Goal: Transaction & Acquisition: Subscribe to service/newsletter

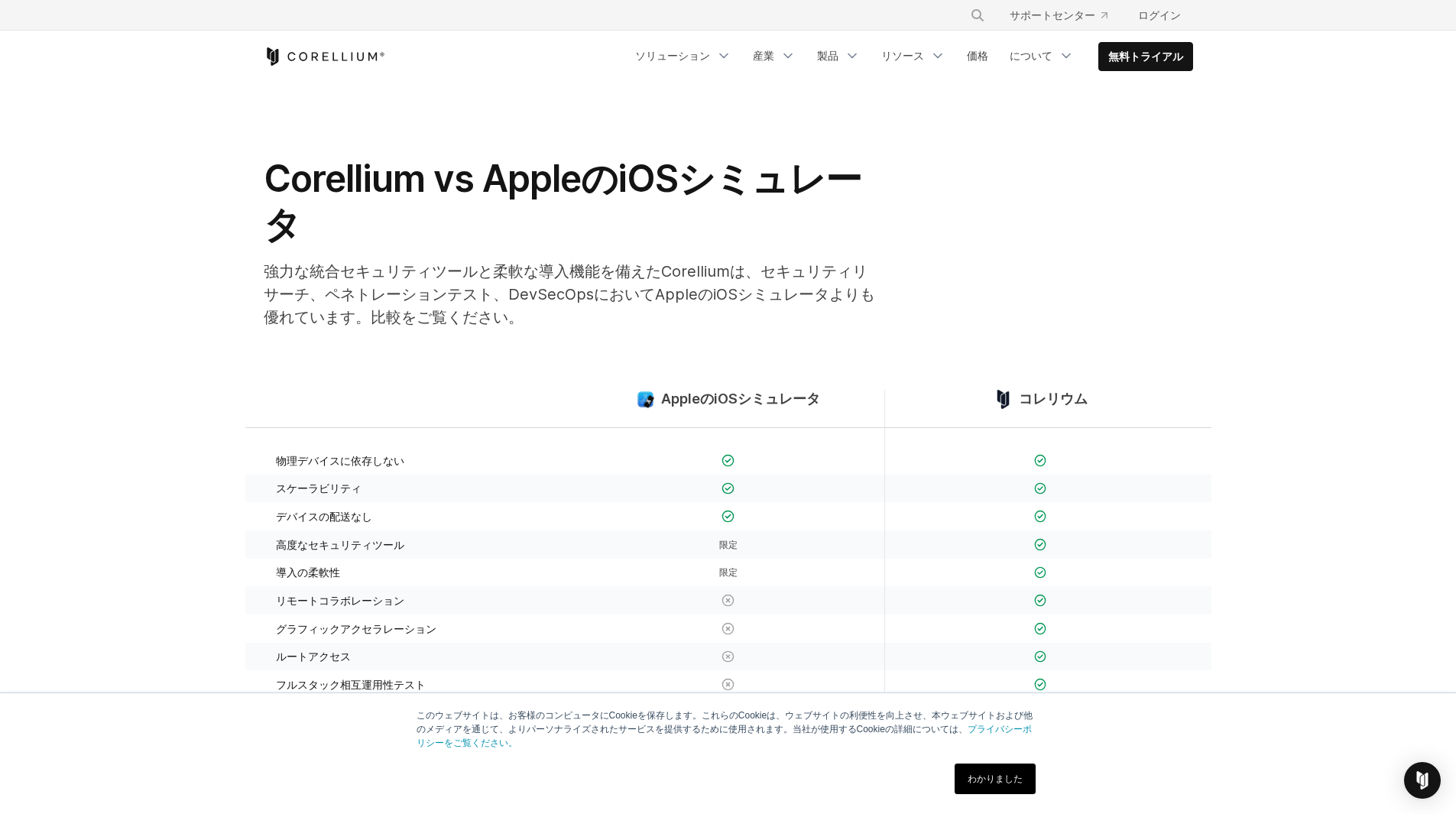
click at [992, 794] on link "わかりました" at bounding box center [995, 779] width 81 height 31
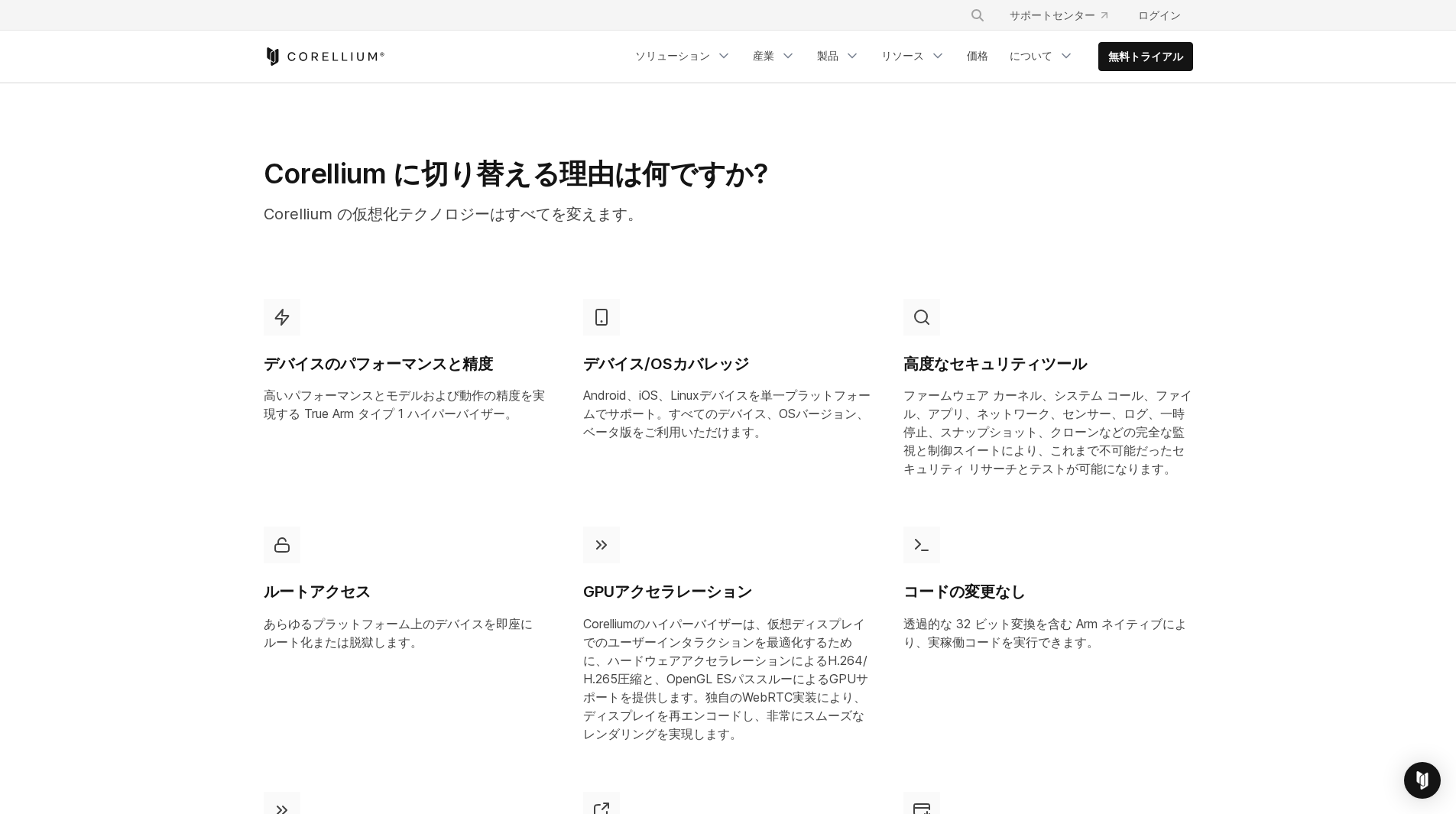
scroll to position [1424, 0]
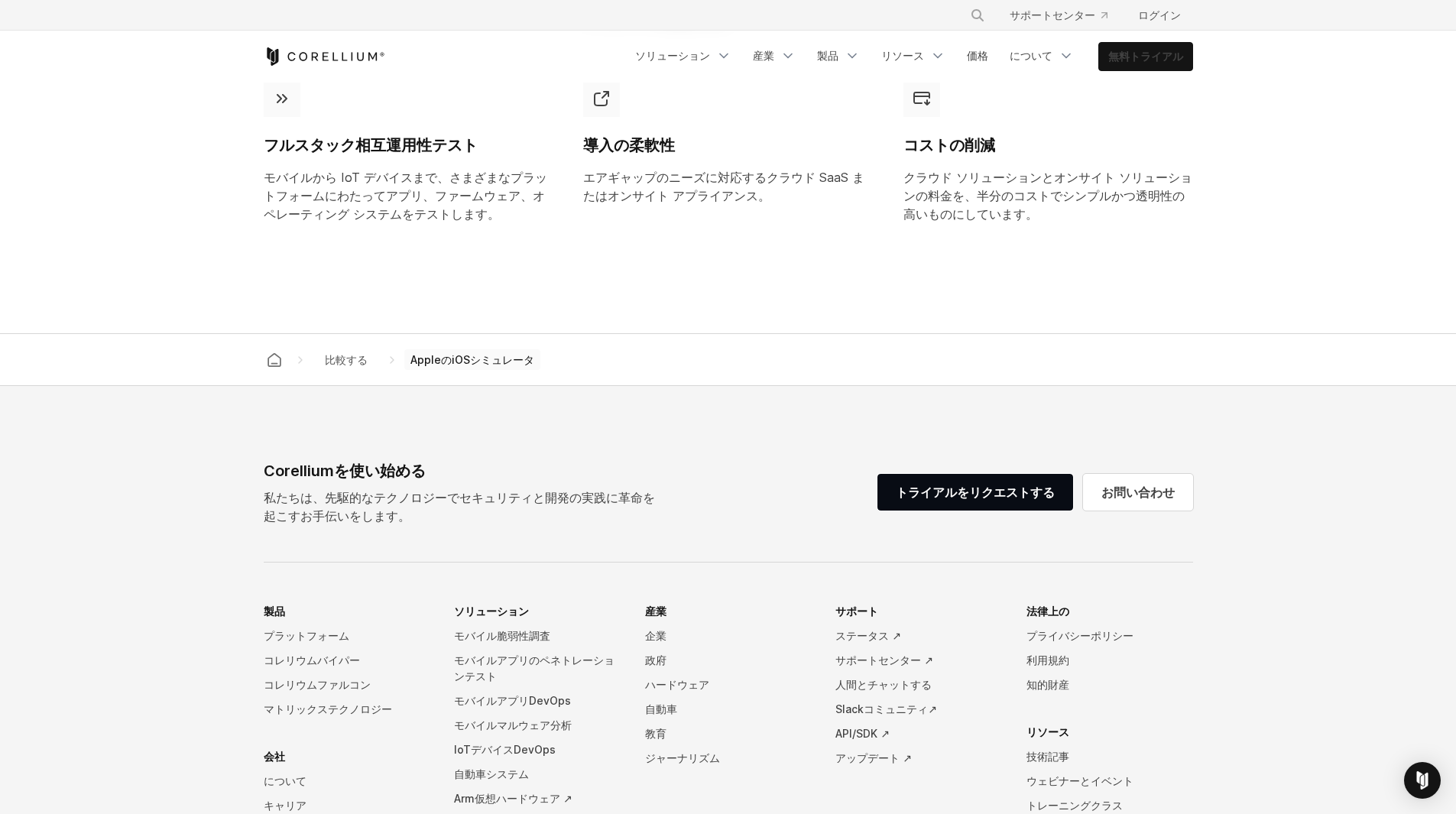
click at [1149, 50] on font "無料トライアル" at bounding box center [1146, 56] width 75 height 13
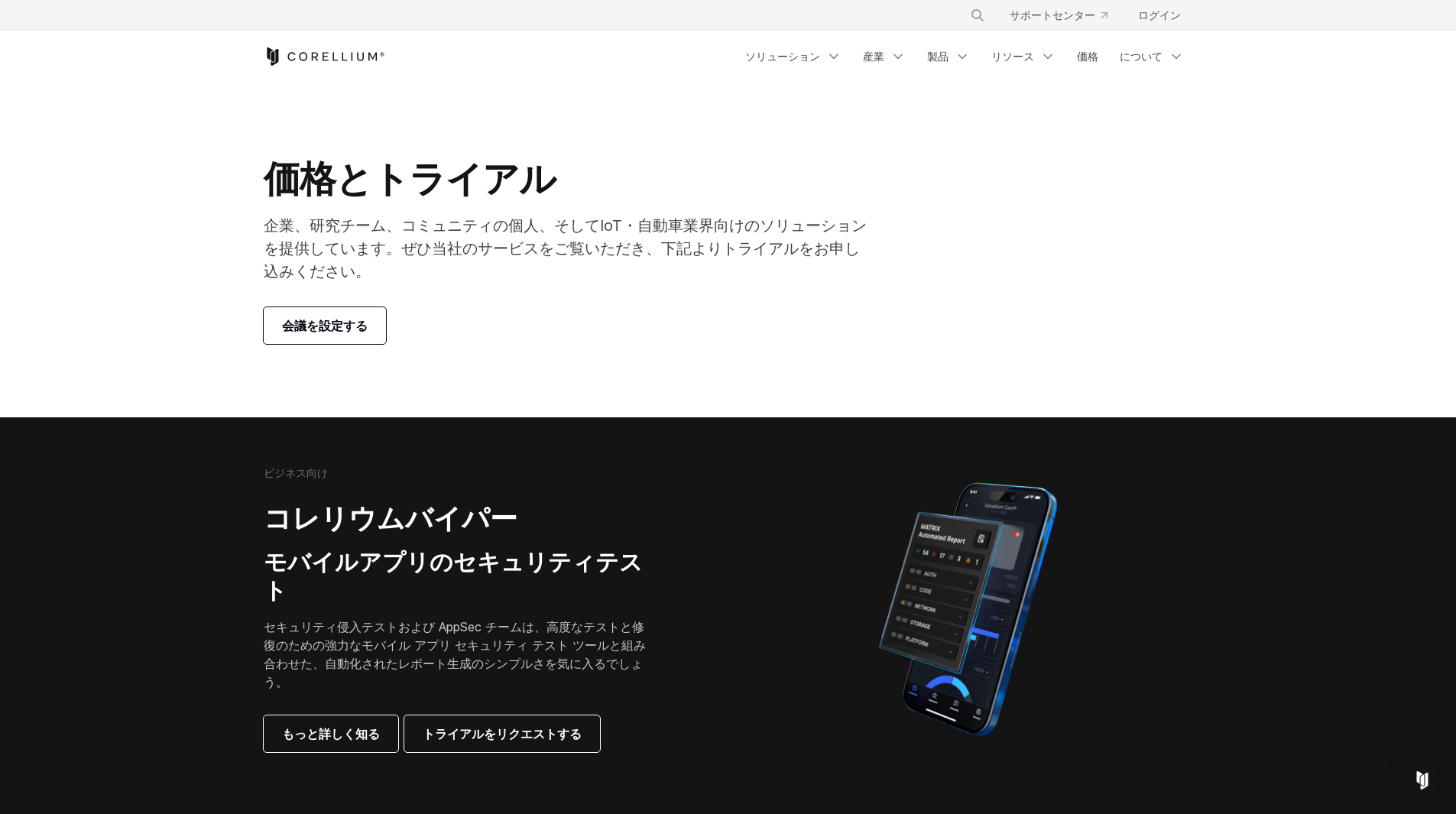
click at [365, 308] on link "会議を設定する" at bounding box center [325, 326] width 122 height 36
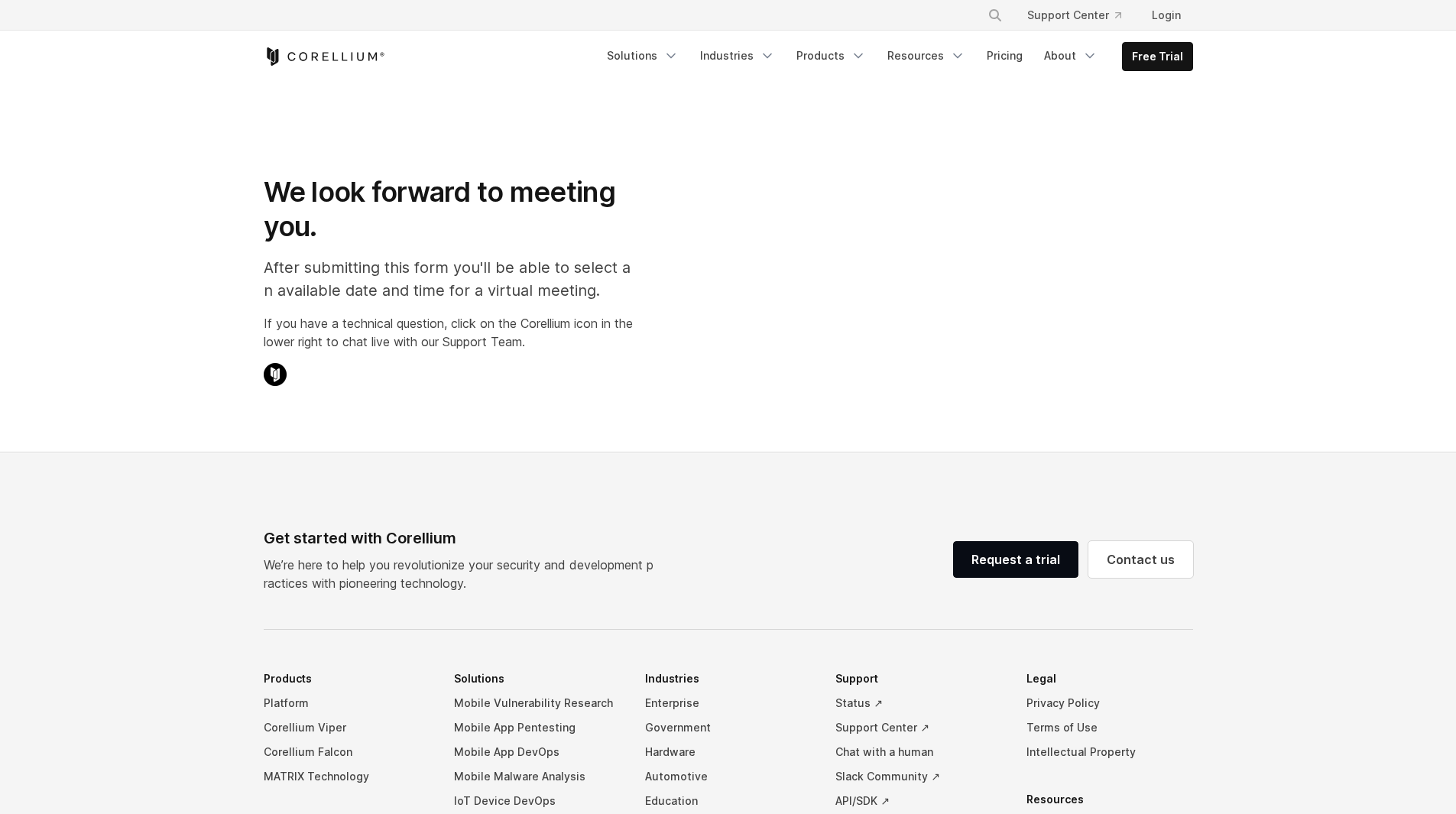
select select "**"
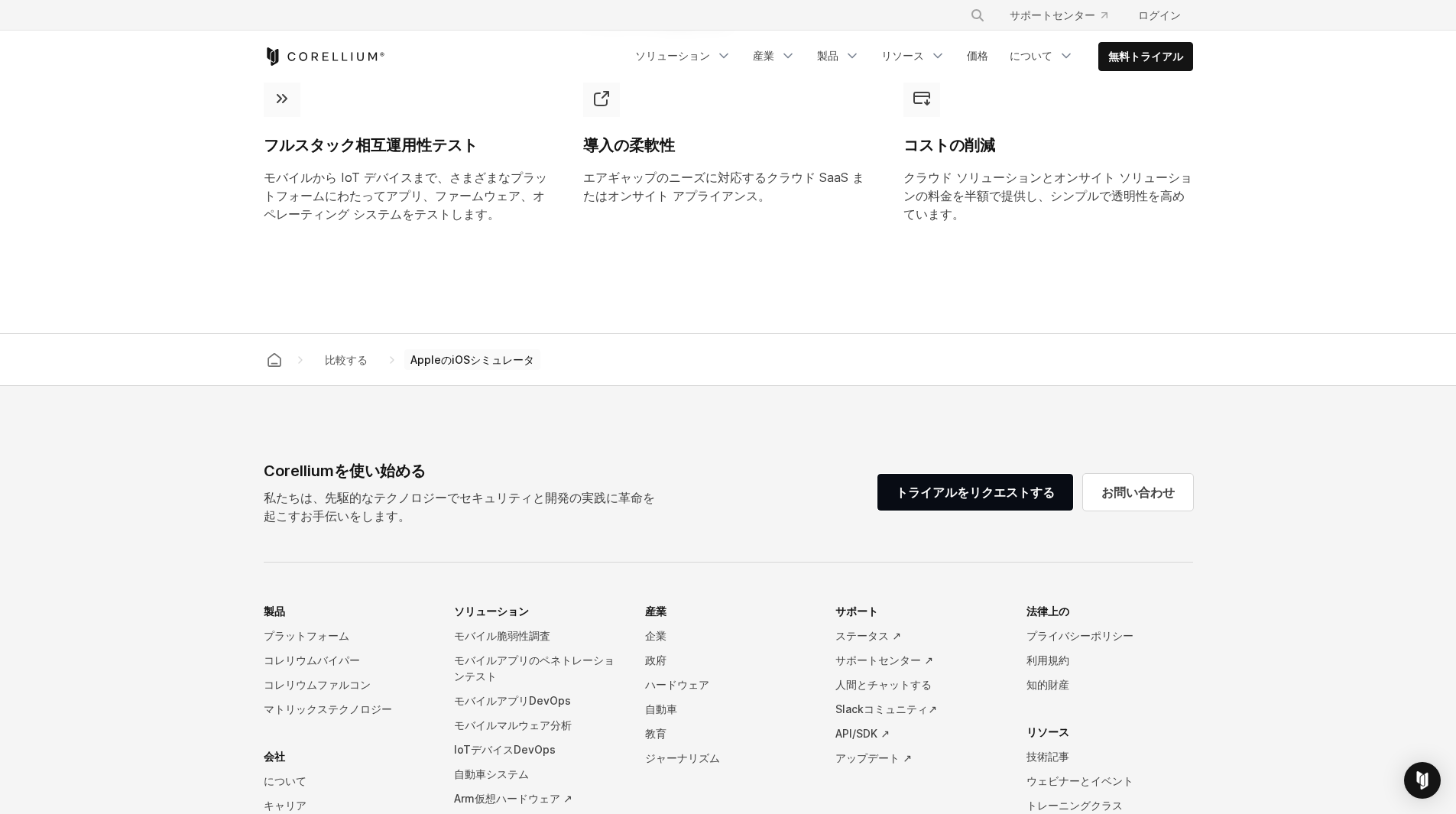
scroll to position [1465, 0]
